Goal: Complete application form

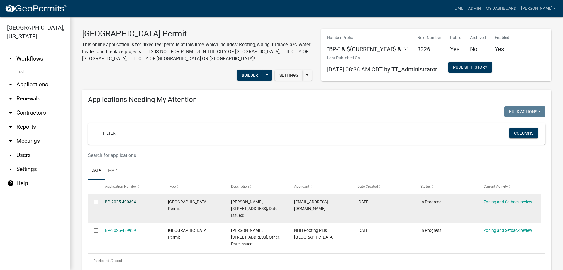
click at [119, 201] on link "BP-2025-490394" at bounding box center [120, 201] width 31 height 5
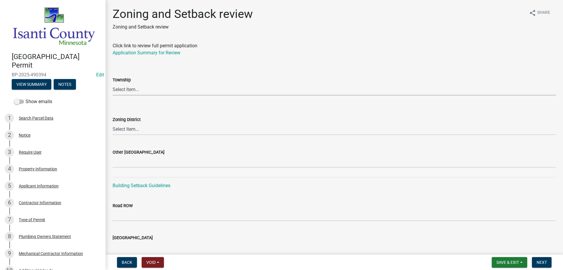
click at [118, 89] on select "Select Item... [PERSON_NAME] Cambridge [PERSON_NAME] Isanti [GEOGRAPHIC_DATA] […" at bounding box center [335, 89] width 444 height 12
click at [113, 83] on select "Select Item... [PERSON_NAME] Cambridge [PERSON_NAME] Isanti [GEOGRAPHIC_DATA] […" at bounding box center [335, 89] width 444 height 12
select select "f560308b-53fa-44b5-8e3f-cad33d7127c8"
click at [125, 129] on select "Select Item... Agricultural/Residential (A/R) Tier 1 General Business (B) Indus…" at bounding box center [335, 129] width 444 height 12
click at [113, 123] on select "Select Item... Agricultural/Residential (A/R) Tier 1 General Business (B) Indus…" at bounding box center [335, 129] width 444 height 12
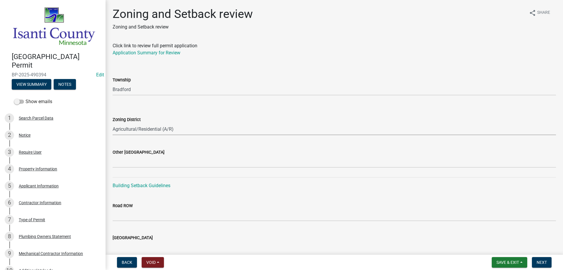
select select "55e8a5cf-285f-40b2-b696-56a64a6e31ef"
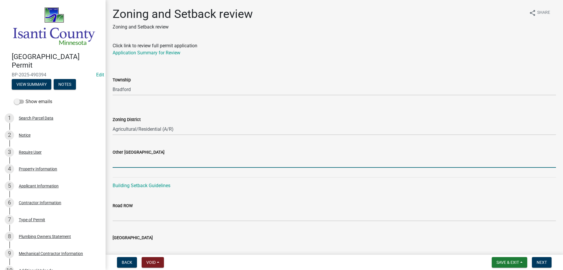
click at [139, 162] on input "Other [GEOGRAPHIC_DATA]" at bounding box center [335, 161] width 444 height 12
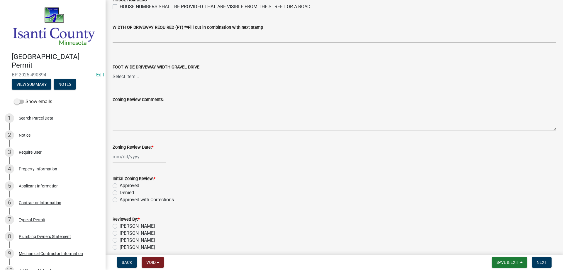
scroll to position [996, 0]
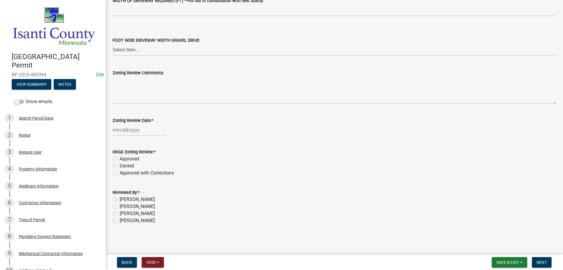
type input "32/35/24"
click at [128, 131] on div at bounding box center [140, 130] width 54 height 12
select select "10"
select select "2025"
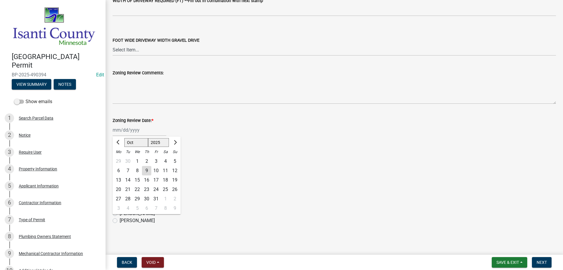
click at [145, 169] on div "9" at bounding box center [146, 170] width 9 height 9
type input "[DATE]"
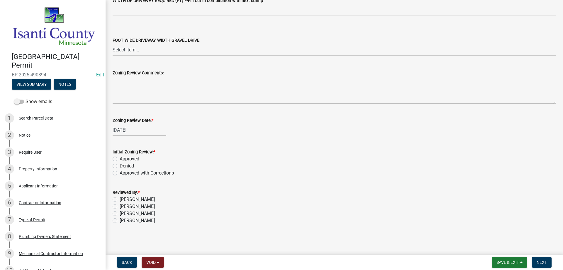
click at [120, 157] on label "Approved" at bounding box center [130, 158] width 20 height 7
click at [120, 157] on input "Approved" at bounding box center [122, 157] width 4 height 4
radio input "true"
click at [120, 221] on label "[PERSON_NAME]" at bounding box center [137, 220] width 35 height 7
click at [120, 221] on input "[PERSON_NAME]" at bounding box center [122, 219] width 4 height 4
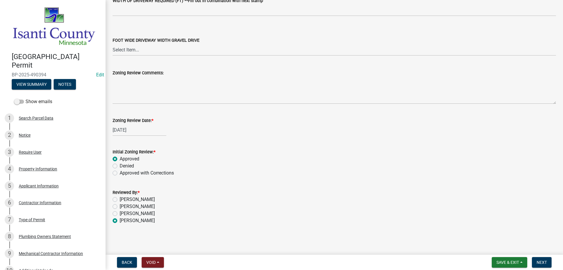
radio input "true"
click at [543, 263] on span "Next" at bounding box center [542, 262] width 10 height 5
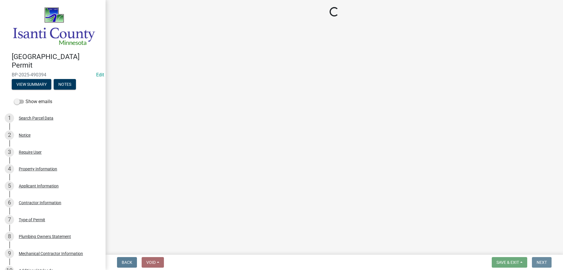
scroll to position [0, 0]
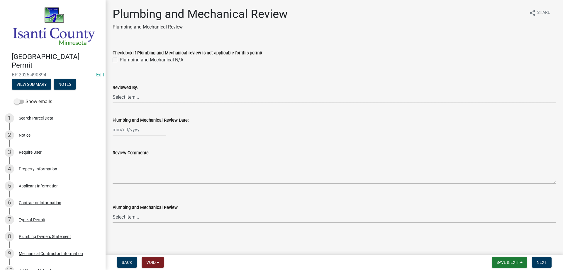
click at [122, 97] on select "Select Item... [PERSON_NAME] [PERSON_NAME] [PERSON_NAME] [PERSON_NAME] [PERSON_…" at bounding box center [335, 97] width 444 height 12
click at [113, 91] on select "Select Item... [PERSON_NAME] [PERSON_NAME] [PERSON_NAME] [PERSON_NAME] [PERSON_…" at bounding box center [335, 97] width 444 height 12
select select "81bc52f6-788d-4852-bfd8-0afa9d74c98d"
click at [127, 129] on div at bounding box center [140, 130] width 54 height 12
select select "10"
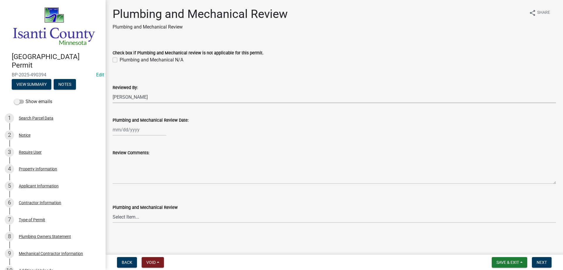
select select "2025"
click at [146, 171] on div "9" at bounding box center [146, 169] width 9 height 9
type input "[DATE]"
click at [126, 219] on select "Select Item... Approved Denied Approved with Corrections" at bounding box center [335, 217] width 444 height 12
click at [113, 211] on select "Select Item... Approved Denied Approved with Corrections" at bounding box center [335, 217] width 444 height 12
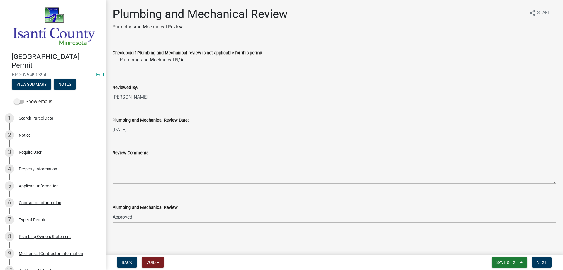
select select "060b00b2-ca65-431e-8b4a-bae5a2e790db"
click at [540, 263] on span "Next" at bounding box center [542, 262] width 10 height 5
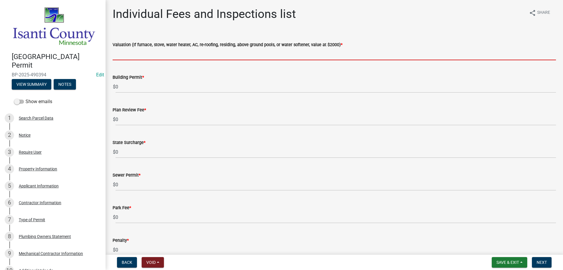
click at [131, 54] on input "text" at bounding box center [335, 54] width 444 height 12
type input "2000"
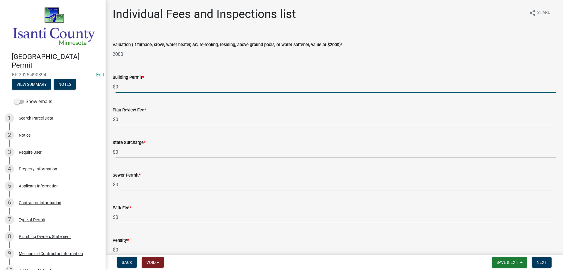
drag, startPoint x: 115, startPoint y: 89, endPoint x: 93, endPoint y: 89, distance: 22.6
click at [93, 89] on div "[GEOGRAPHIC_DATA] Permit BP-2025-490394 Edit View Summary Notes Show emails 1 S…" at bounding box center [281, 135] width 563 height 270
type input "70"
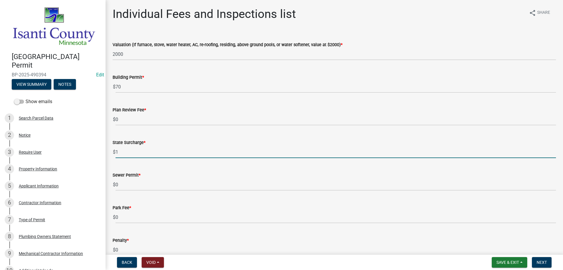
type input "1"
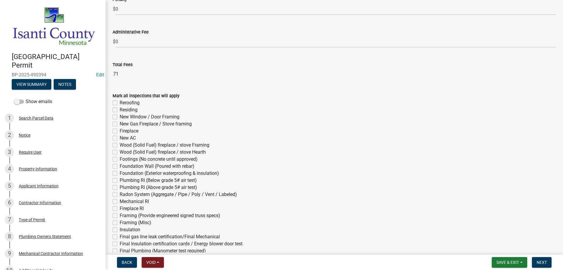
scroll to position [317, 0]
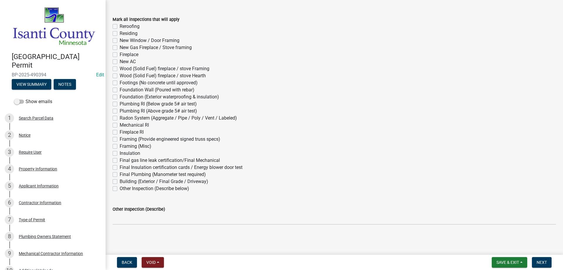
click at [120, 125] on label "Mechanical RI" at bounding box center [134, 124] width 29 height 7
click at [120, 125] on input "Mechanical RI" at bounding box center [122, 123] width 4 height 4
checkbox input "true"
checkbox input "false"
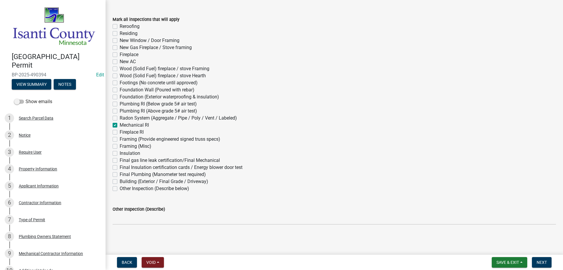
checkbox input "false"
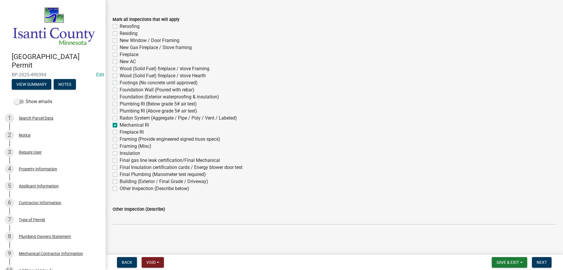
checkbox input "false"
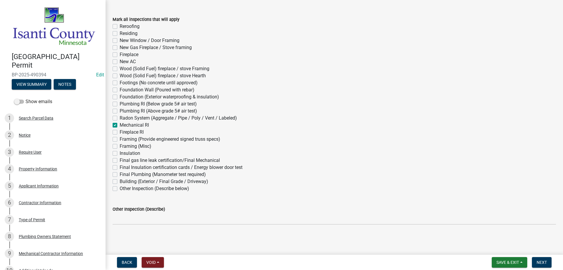
checkbox input "false"
checkbox input "true"
checkbox input "false"
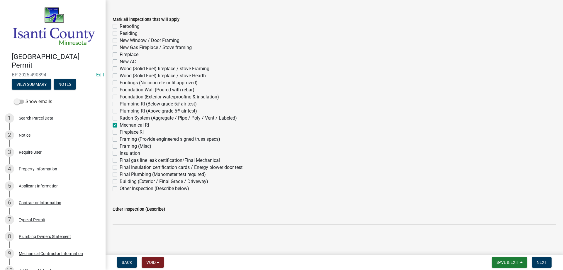
checkbox input "false"
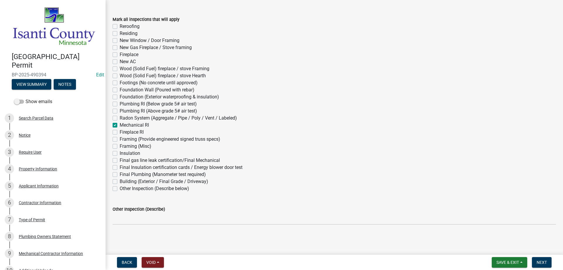
checkbox input "false"
click at [120, 162] on label "Final gas line leak certification/Final Mechanical" at bounding box center [170, 160] width 100 height 7
click at [120, 160] on input "Final gas line leak certification/Final Mechanical" at bounding box center [122, 159] width 4 height 4
checkbox input "true"
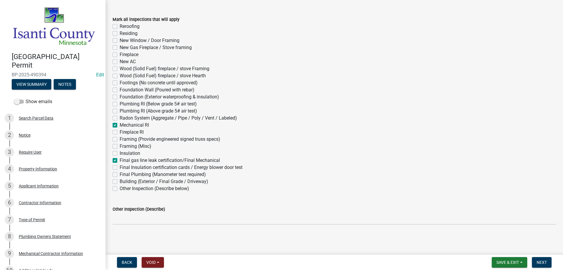
checkbox input "false"
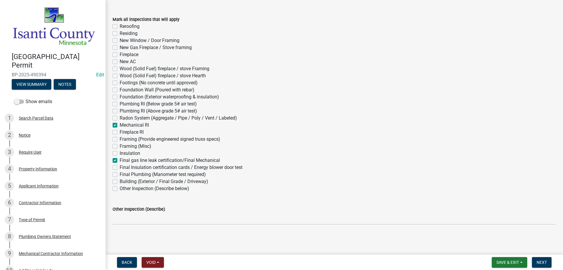
checkbox input "false"
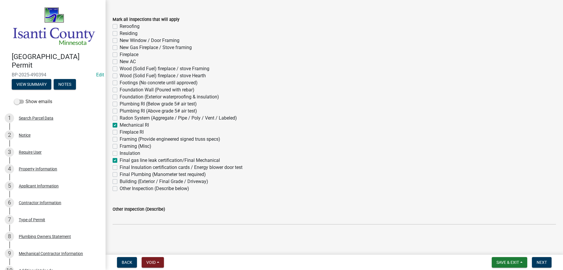
checkbox input "false"
checkbox input "true"
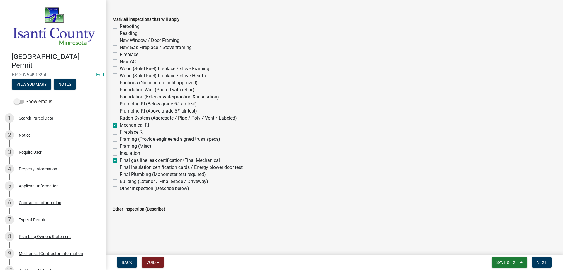
checkbox input "false"
checkbox input "true"
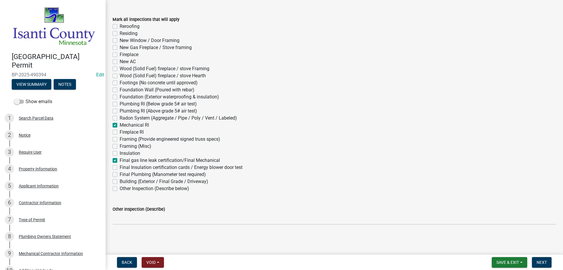
checkbox input "false"
click at [541, 260] on span "Next" at bounding box center [542, 262] width 10 height 5
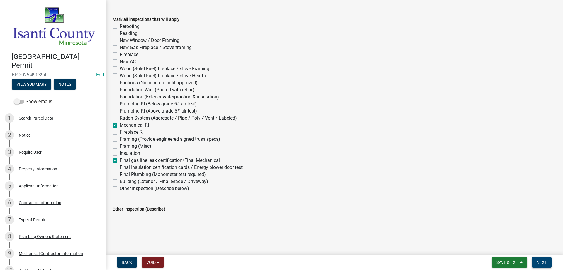
scroll to position [0, 0]
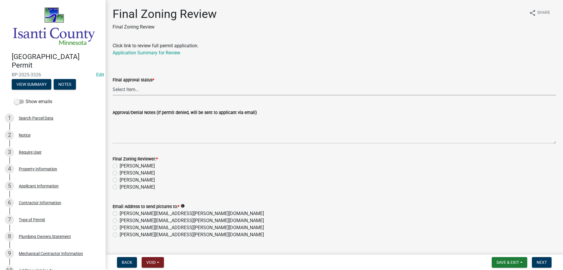
click at [124, 88] on select "Select Item... Approved Denied" at bounding box center [335, 89] width 444 height 12
click at [113, 83] on select "Select Item... Approved Denied" at bounding box center [335, 89] width 444 height 12
select select "ea18257a-8a04-42cc-b171-77fc38c97f37"
click at [120, 186] on label "[PERSON_NAME]" at bounding box center [137, 186] width 35 height 7
click at [120, 186] on input "[PERSON_NAME]" at bounding box center [122, 185] width 4 height 4
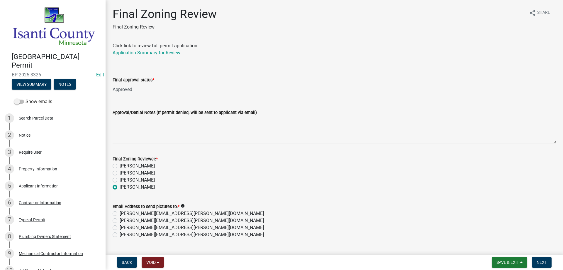
radio input "true"
drag, startPoint x: 114, startPoint y: 233, endPoint x: 127, endPoint y: 229, distance: 13.9
click at [120, 232] on label "[PERSON_NAME][EMAIL_ADDRESS][PERSON_NAME][DOMAIN_NAME]" at bounding box center [192, 234] width 144 height 7
click at [120, 232] on input "[PERSON_NAME][EMAIL_ADDRESS][PERSON_NAME][DOMAIN_NAME]" at bounding box center [122, 233] width 4 height 4
radio input "true"
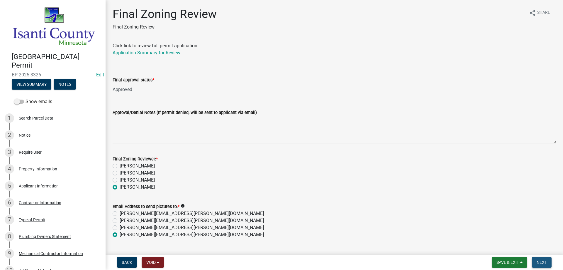
click at [540, 260] on span "Next" at bounding box center [542, 262] width 10 height 5
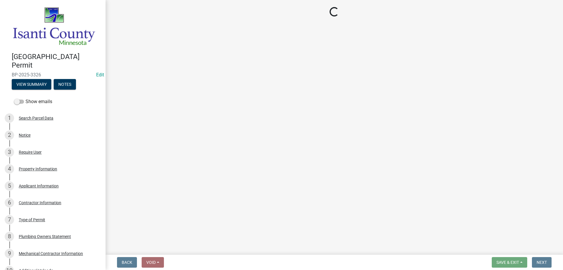
select select "3: 3"
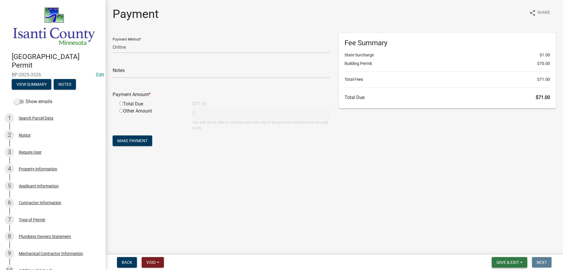
click at [510, 264] on span "Save & Exit" at bounding box center [508, 262] width 23 height 5
click at [499, 246] on button "Save & Exit" at bounding box center [504, 247] width 47 height 14
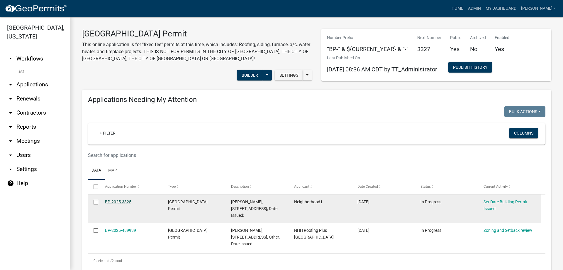
click at [120, 201] on link "BP-2025-3325" at bounding box center [118, 201] width 26 height 5
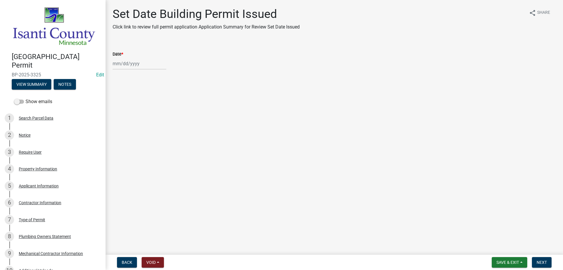
select select "10"
select select "2025"
click at [126, 64] on div "[PERSON_NAME] Feb Mar Apr [PERSON_NAME][DATE] Oct Nov [DATE] 1526 1527 1528 152…" at bounding box center [140, 64] width 54 height 12
click at [145, 102] on div "9" at bounding box center [146, 103] width 9 height 9
type input "[DATE]"
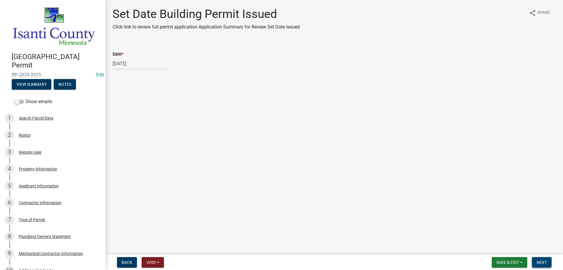
click at [542, 262] on span "Next" at bounding box center [542, 262] width 10 height 5
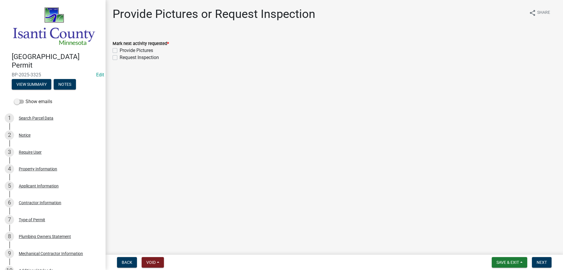
click at [120, 58] on label "Request Inspection" at bounding box center [139, 57] width 39 height 7
click at [120, 58] on input "Request Inspection" at bounding box center [122, 56] width 4 height 4
checkbox input "true"
checkbox input "false"
checkbox input "true"
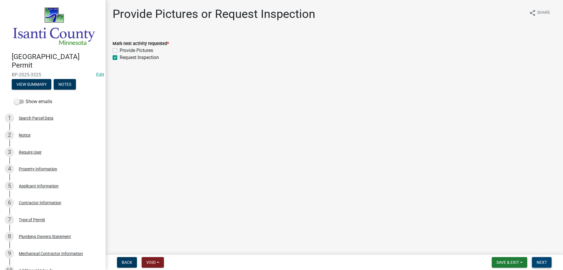
click at [549, 265] on button "Next" at bounding box center [542, 262] width 20 height 11
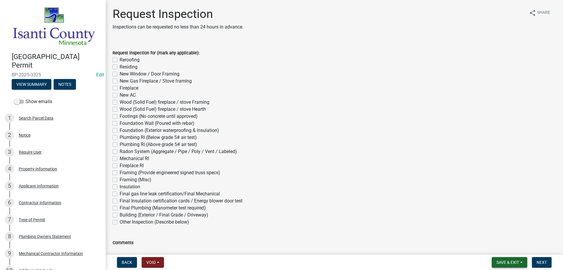
click at [497, 264] on span "Save & Exit" at bounding box center [508, 262] width 23 height 5
click at [497, 246] on button "Save & Exit" at bounding box center [504, 247] width 47 height 14
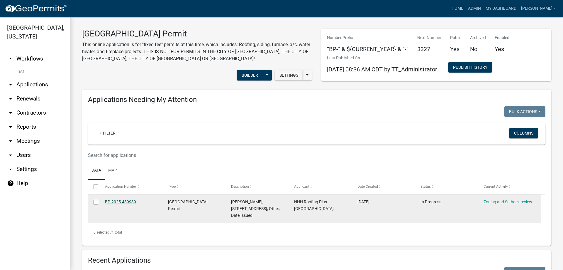
click at [130, 200] on link "BP-2025-489939" at bounding box center [120, 201] width 31 height 5
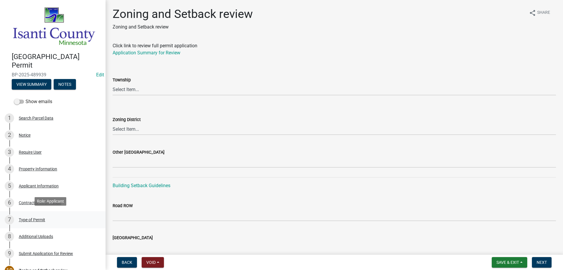
click at [30, 218] on div "Type of Permit" at bounding box center [32, 219] width 26 height 4
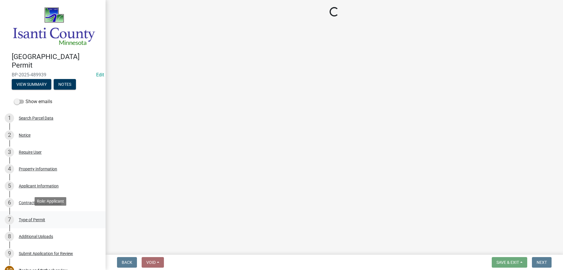
select select "a2e0cf26-a662-487f-b53c-7de0a5570618"
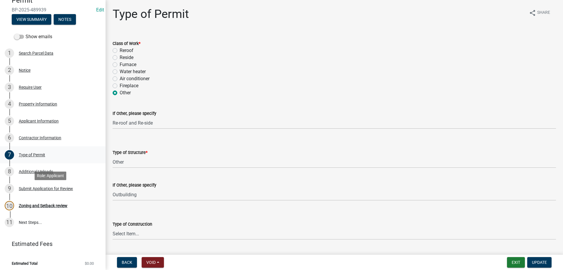
scroll to position [65, 0]
click at [38, 203] on div "Zoning and Setback review" at bounding box center [43, 205] width 49 height 4
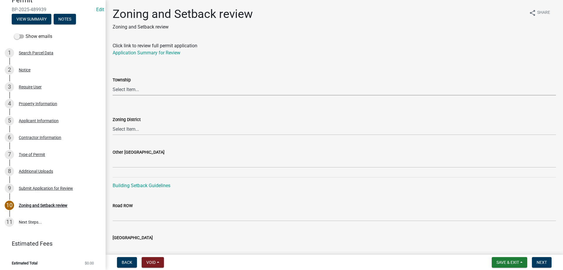
click at [120, 92] on select "Select Item... [PERSON_NAME] Cambridge [PERSON_NAME] Isanti [GEOGRAPHIC_DATA] […" at bounding box center [335, 89] width 444 height 12
click at [113, 83] on select "Select Item... [PERSON_NAME] Cambridge [PERSON_NAME] Isanti [GEOGRAPHIC_DATA] […" at bounding box center [335, 89] width 444 height 12
select select "f560308b-53fa-44b5-8e3f-cad33d7127c8"
click at [123, 129] on select "Select Item... Agricultural/Residential (A/R) Tier 1 General Business (B) Indus…" at bounding box center [335, 129] width 444 height 12
click at [113, 123] on select "Select Item... Agricultural/Residential (A/R) Tier 1 General Business (B) Indus…" at bounding box center [335, 129] width 444 height 12
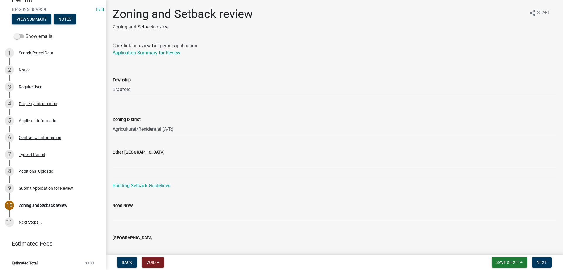
select select "55e8a5cf-285f-40b2-b696-56a64a6e31ef"
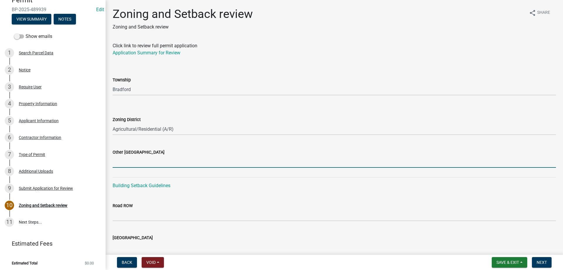
click at [117, 161] on input "Other [GEOGRAPHIC_DATA]" at bounding box center [335, 161] width 444 height 12
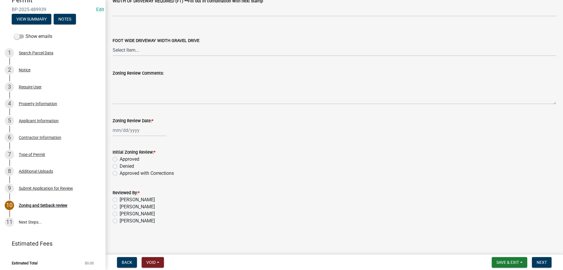
scroll to position [996, 0]
type input "27/35/24"
select select "10"
select select "2025"
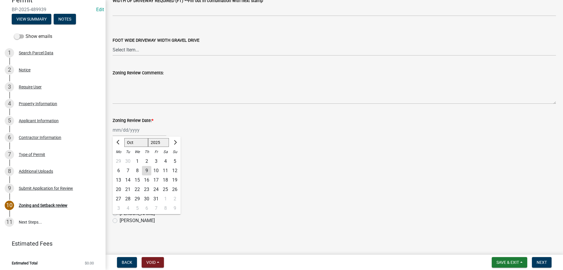
click at [132, 131] on div "[PERSON_NAME] Feb Mar Apr [PERSON_NAME][DATE] Oct Nov [DATE] 1526 1527 1528 152…" at bounding box center [140, 130] width 54 height 12
click at [146, 168] on div "9" at bounding box center [146, 170] width 9 height 9
type input "[DATE]"
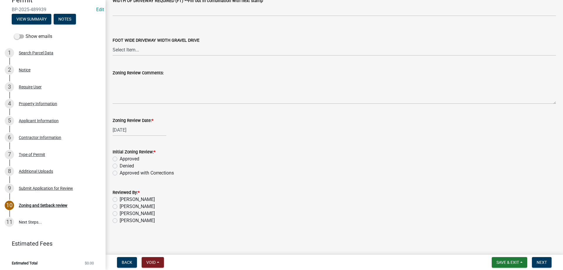
click at [120, 159] on label "Approved" at bounding box center [130, 158] width 20 height 7
click at [120, 159] on input "Approved" at bounding box center [122, 157] width 4 height 4
radio input "true"
click at [120, 219] on label "[PERSON_NAME]" at bounding box center [137, 220] width 35 height 7
click at [120, 219] on input "[PERSON_NAME]" at bounding box center [122, 219] width 4 height 4
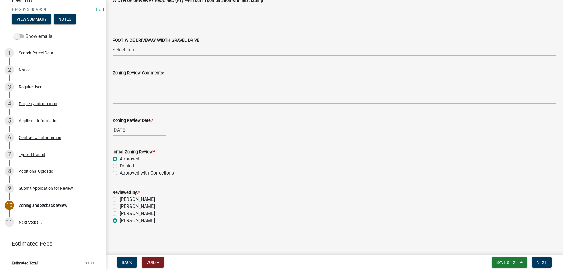
radio input "true"
click at [538, 262] on span "Next" at bounding box center [542, 262] width 10 height 5
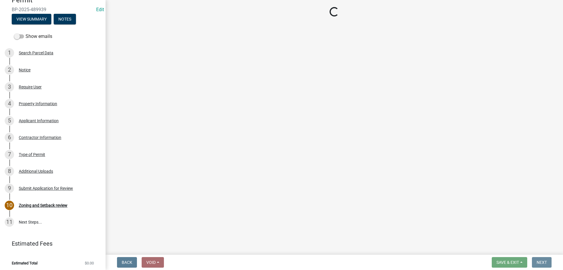
scroll to position [0, 0]
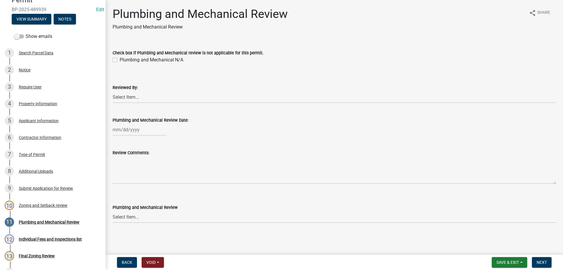
click at [120, 59] on label "Plumbing and Mechanical N/A" at bounding box center [152, 59] width 64 height 7
click at [120, 59] on input "Plumbing and Mechanical N/A" at bounding box center [122, 58] width 4 height 4
checkbox input "true"
click at [116, 98] on select "Select Item... [PERSON_NAME] [PERSON_NAME] [PERSON_NAME] [PERSON_NAME] [PERSON_…" at bounding box center [335, 97] width 444 height 12
click at [113, 91] on select "Select Item... [PERSON_NAME] [PERSON_NAME] [PERSON_NAME] [PERSON_NAME] [PERSON_…" at bounding box center [335, 97] width 444 height 12
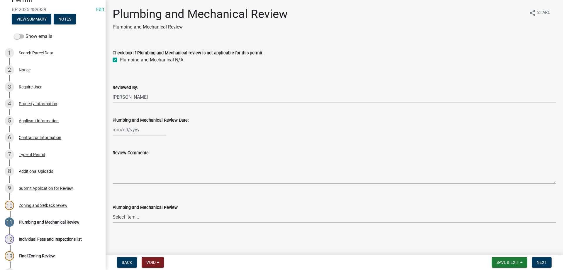
select select "81bc52f6-788d-4852-bfd8-0afa9d74c98d"
select select "10"
select select "2025"
click at [128, 129] on div "[PERSON_NAME] Feb Mar Apr [PERSON_NAME][DATE] Oct Nov [DATE] 1526 1527 1528 152…" at bounding box center [140, 130] width 54 height 12
click at [143, 168] on div "9" at bounding box center [146, 169] width 9 height 9
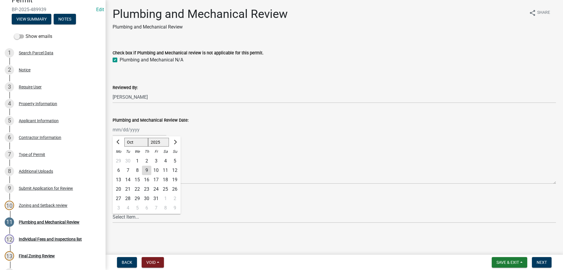
type input "[DATE]"
click at [125, 215] on select "Select Item... Approved Denied Approved with Corrections" at bounding box center [335, 217] width 444 height 12
click at [113, 211] on select "Select Item... Approved Denied Approved with Corrections" at bounding box center [335, 217] width 444 height 12
select select "060b00b2-ca65-431e-8b4a-bae5a2e790db"
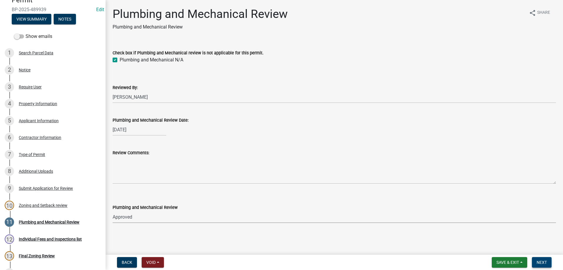
click at [537, 262] on span "Next" at bounding box center [542, 262] width 10 height 5
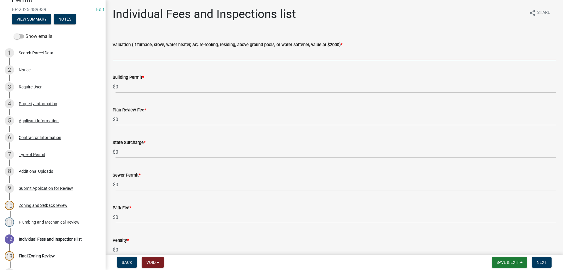
click at [126, 55] on input "text" at bounding box center [335, 54] width 444 height 12
type input "4000"
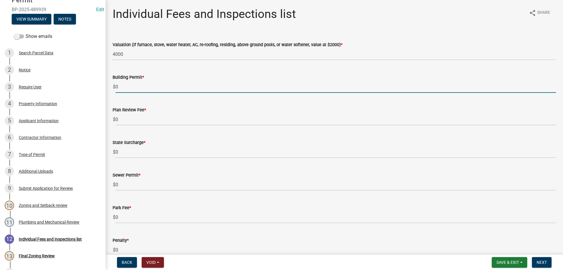
drag, startPoint x: 121, startPoint y: 86, endPoint x: 115, endPoint y: 87, distance: 6.6
click at [115, 87] on div "$ 0" at bounding box center [335, 87] width 444 height 12
type input "140"
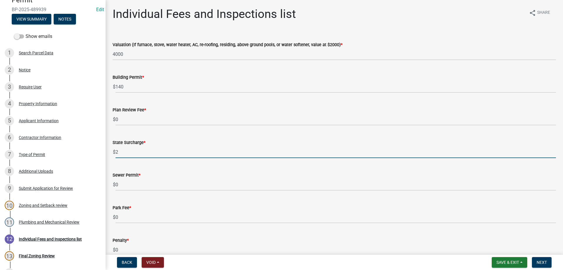
type input "2"
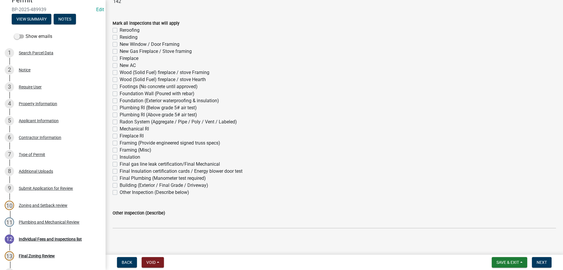
scroll to position [317, 0]
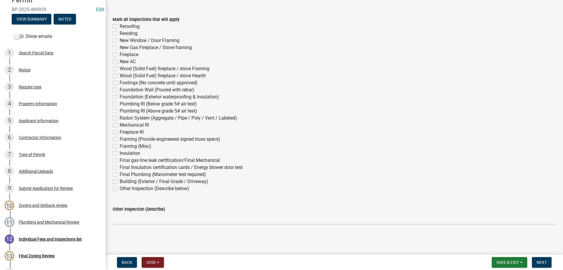
click at [120, 25] on label "Reroofing" at bounding box center [130, 26] width 20 height 7
click at [120, 25] on input "Reroofing" at bounding box center [122, 25] width 4 height 4
checkbox input "true"
checkbox input "false"
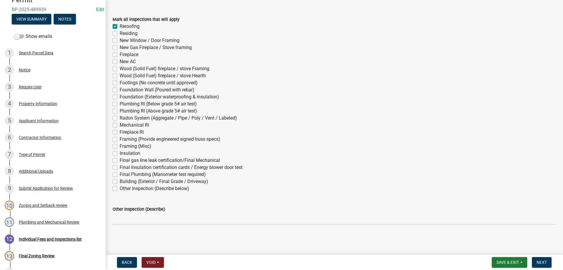
checkbox input "false"
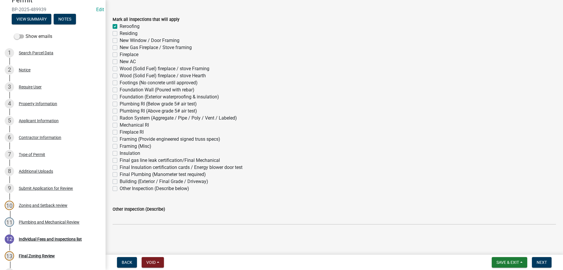
checkbox input "false"
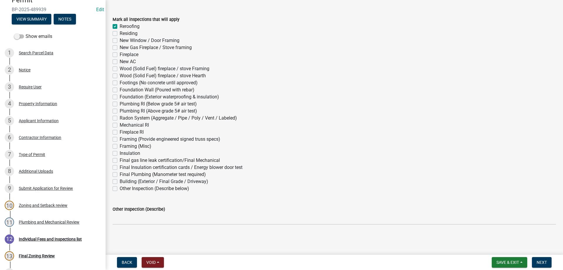
checkbox input "false"
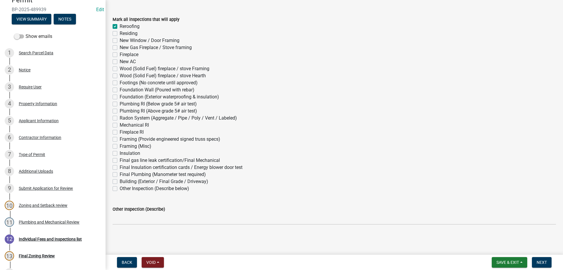
checkbox input "false"
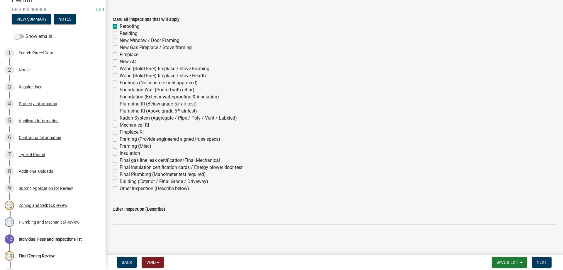
checkbox input "false"
click at [120, 34] on label "Residing" at bounding box center [129, 33] width 18 height 7
click at [120, 34] on input "Residing" at bounding box center [122, 32] width 4 height 4
checkbox input "true"
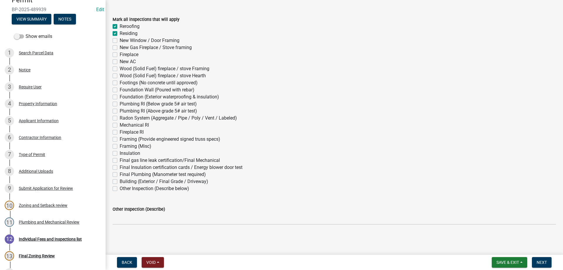
checkbox input "true"
checkbox input "false"
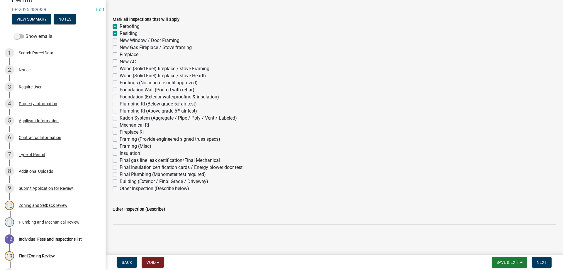
checkbox input "false"
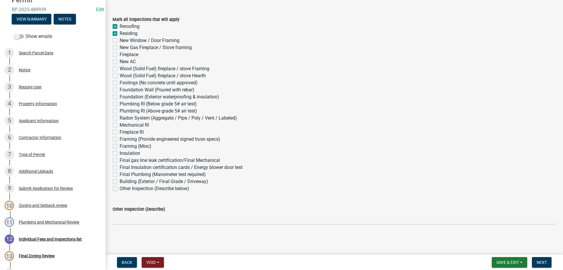
checkbox input "false"
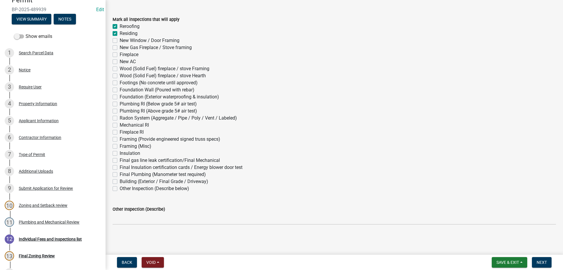
checkbox input "false"
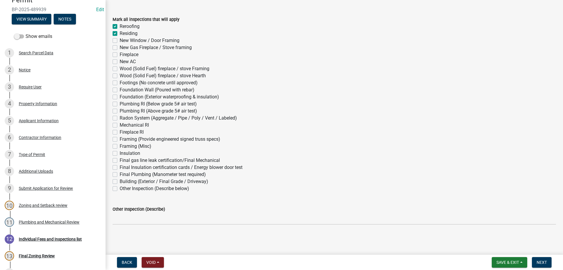
checkbox input "false"
click at [547, 264] on button "Next" at bounding box center [542, 262] width 20 height 11
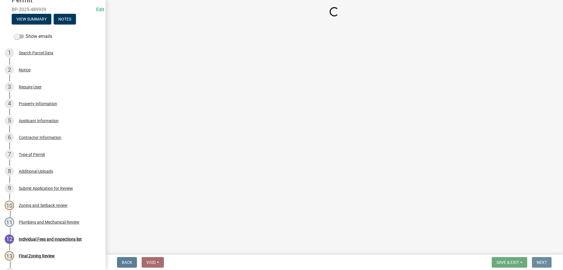
scroll to position [0, 0]
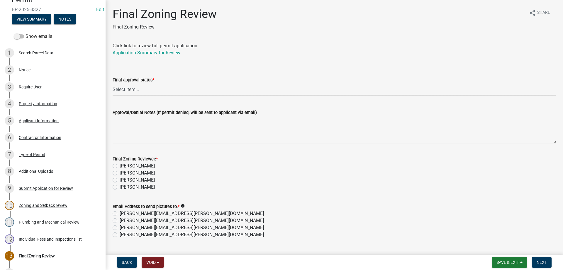
click at [125, 90] on select "Select Item... Approved Denied" at bounding box center [335, 89] width 444 height 12
click at [113, 83] on select "Select Item... Approved Denied" at bounding box center [335, 89] width 444 height 12
select select "ea18257a-8a04-42cc-b171-77fc38c97f37"
click at [120, 187] on label "[PERSON_NAME]" at bounding box center [137, 186] width 35 height 7
click at [120, 187] on input "[PERSON_NAME]" at bounding box center [122, 185] width 4 height 4
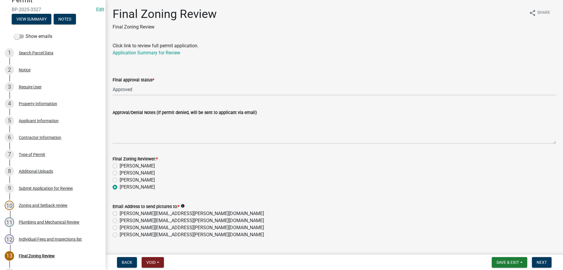
radio input "true"
click at [120, 233] on label "[PERSON_NAME][EMAIL_ADDRESS][PERSON_NAME][DOMAIN_NAME]" at bounding box center [192, 234] width 144 height 7
click at [120, 233] on input "[PERSON_NAME][EMAIL_ADDRESS][PERSON_NAME][DOMAIN_NAME]" at bounding box center [122, 233] width 4 height 4
radio input "true"
click at [542, 262] on span "Next" at bounding box center [542, 262] width 10 height 5
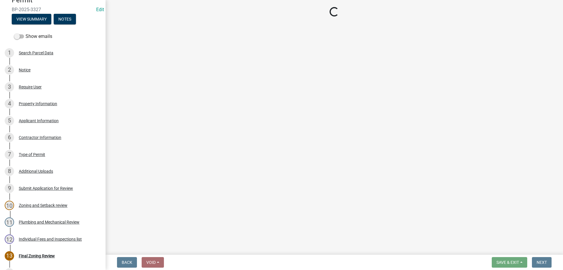
select select "3: 3"
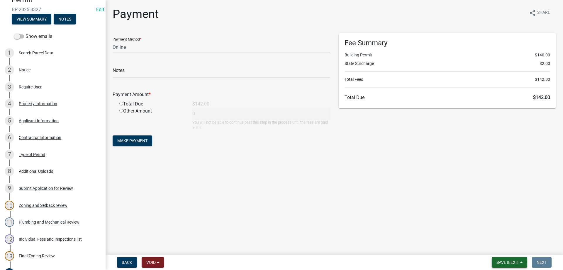
click at [509, 264] on span "Save & Exit" at bounding box center [508, 262] width 23 height 5
click at [503, 246] on button "Save & Exit" at bounding box center [504, 247] width 47 height 14
